Goal: Task Accomplishment & Management: Use online tool/utility

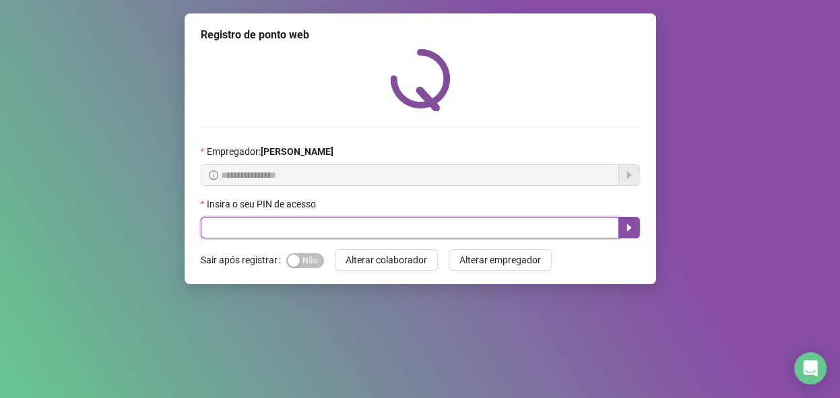
click at [228, 235] on input "text" at bounding box center [410, 228] width 419 height 22
type input "*****"
click at [626, 226] on icon "caret-right" at bounding box center [629, 227] width 11 height 11
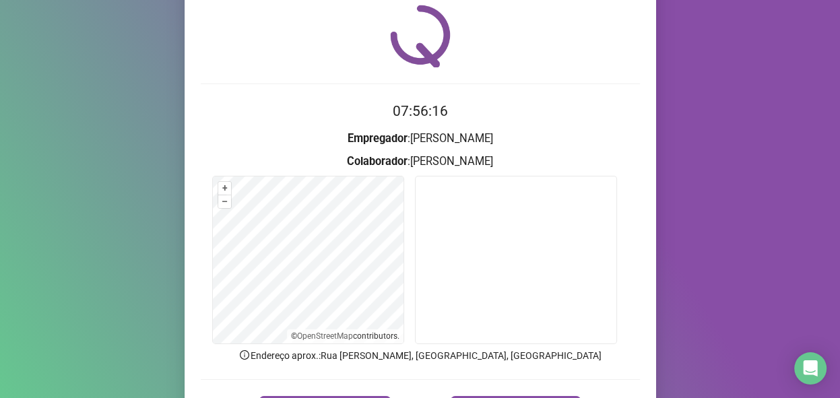
scroll to position [67, 0]
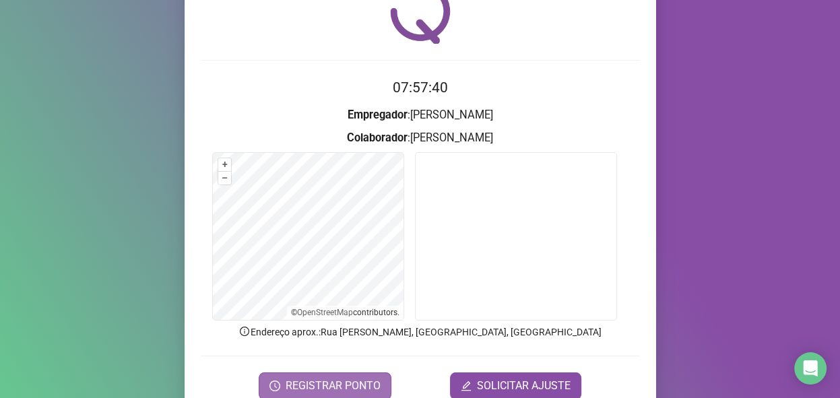
click at [295, 387] on span "REGISTRAR PONTO" at bounding box center [333, 386] width 95 height 16
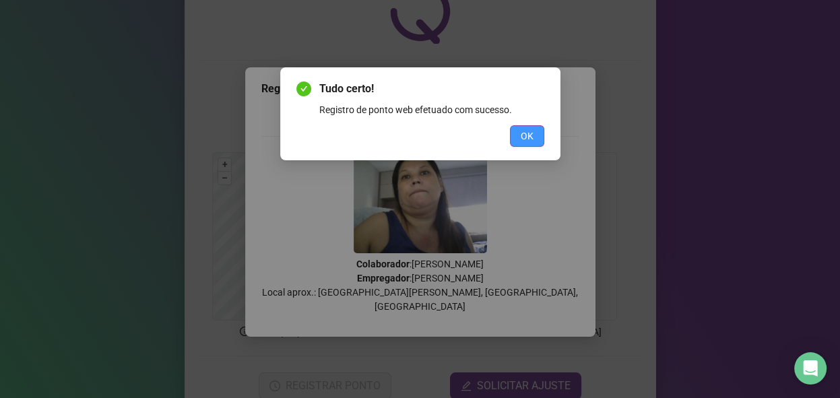
click at [515, 140] on button "OK" at bounding box center [527, 136] width 34 height 22
